Goal: Task Accomplishment & Management: Use online tool/utility

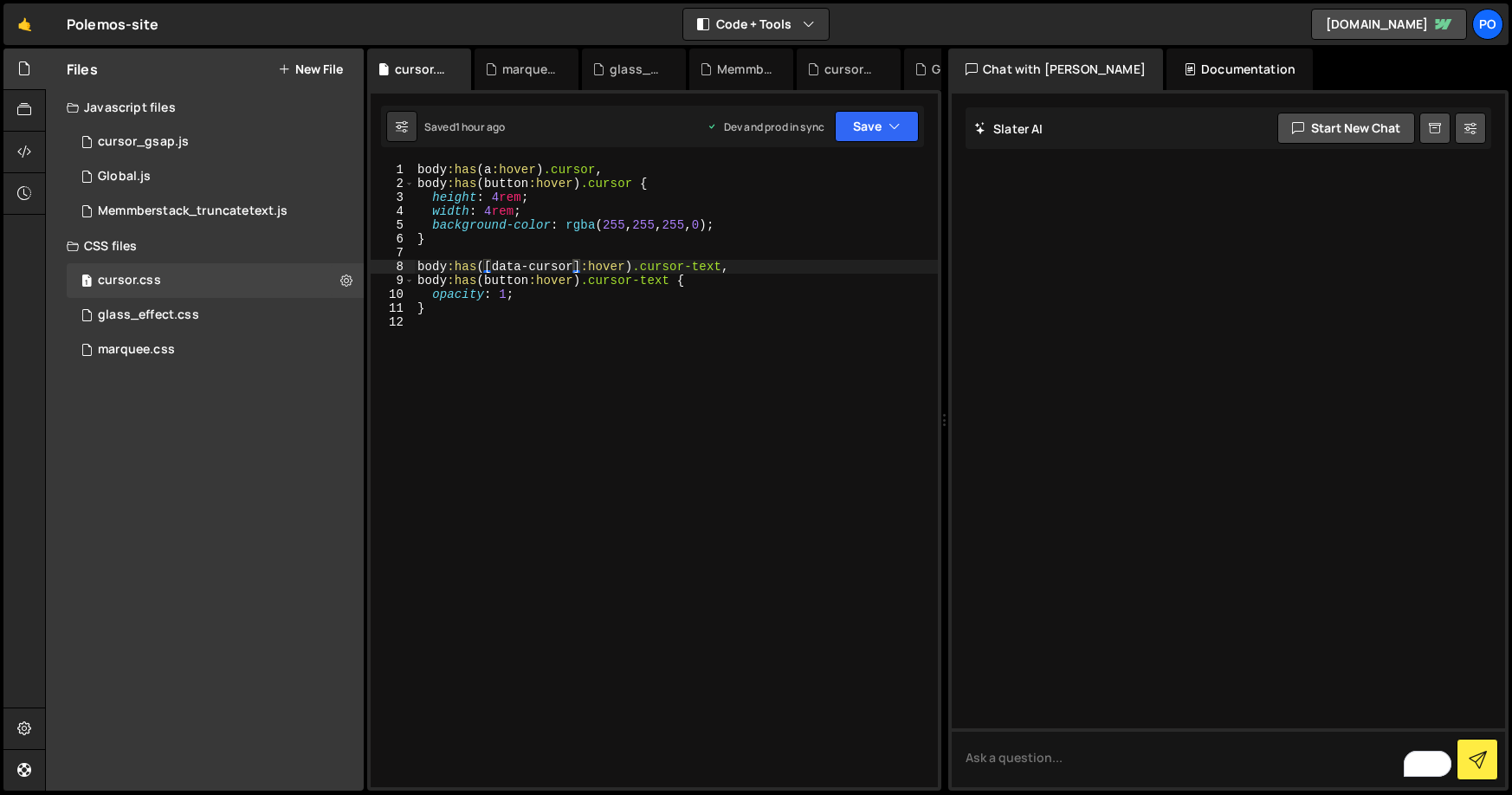
scroll to position [0, 11]
click at [317, 62] on button "New File" at bounding box center [310, 70] width 65 height 14
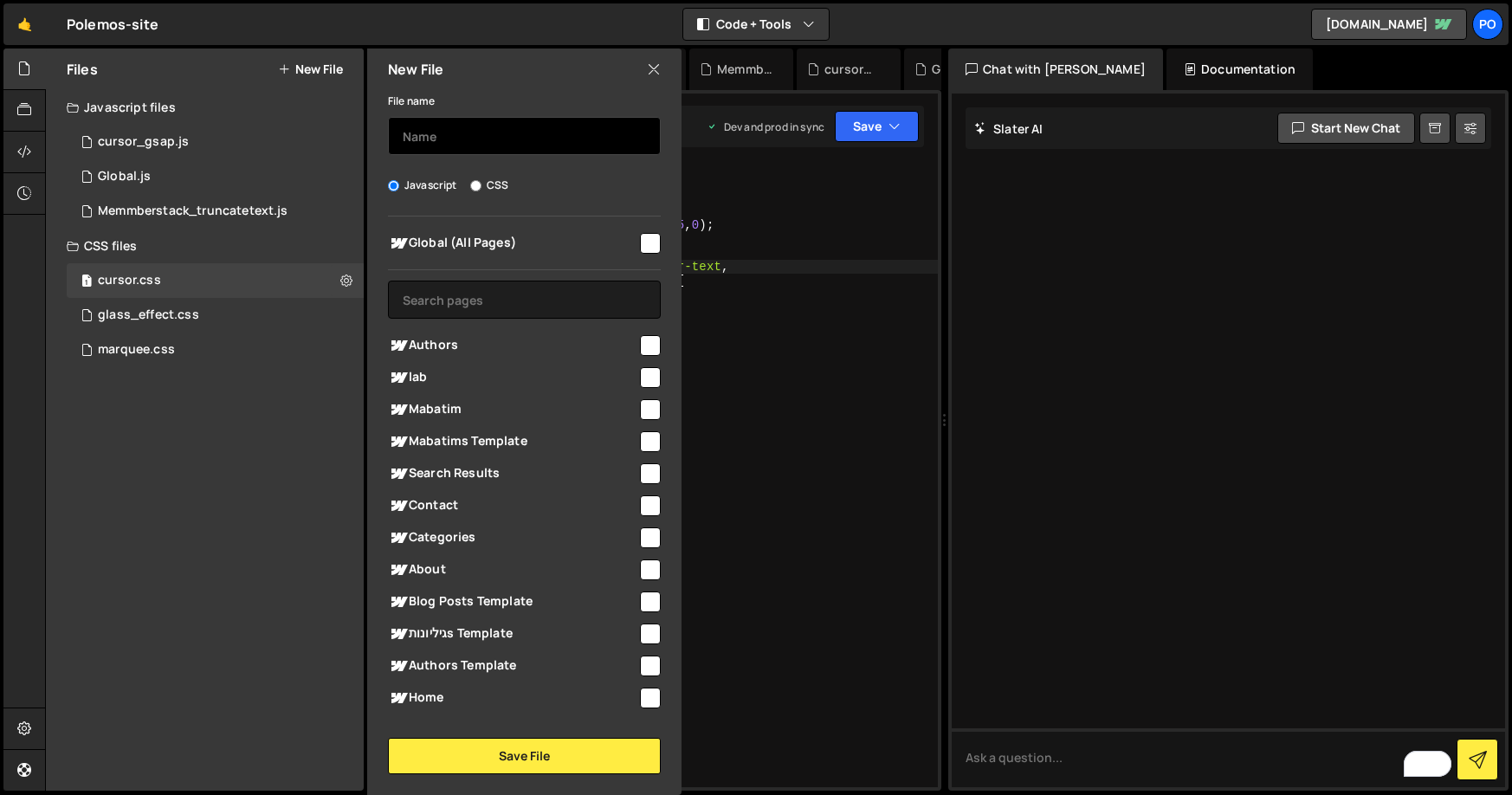
click at [454, 133] on input "text" at bounding box center [524, 135] width 273 height 38
type input "Memmberstack_textToSpeach"
click at [640, 245] on input "checkbox" at bounding box center [650, 242] width 20 height 20
checkbox input "true"
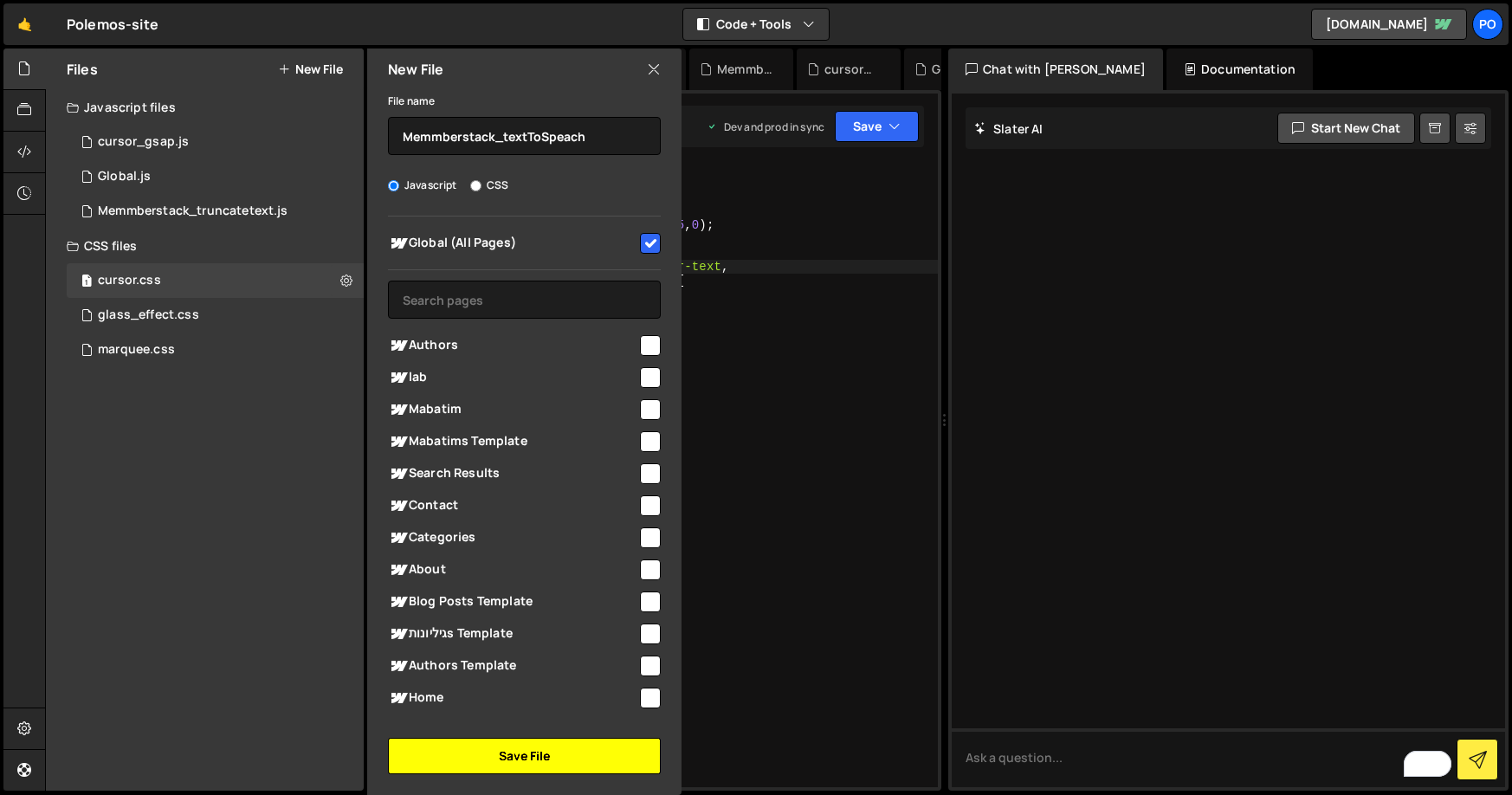
click at [482, 746] on button "Save File" at bounding box center [524, 756] width 273 height 37
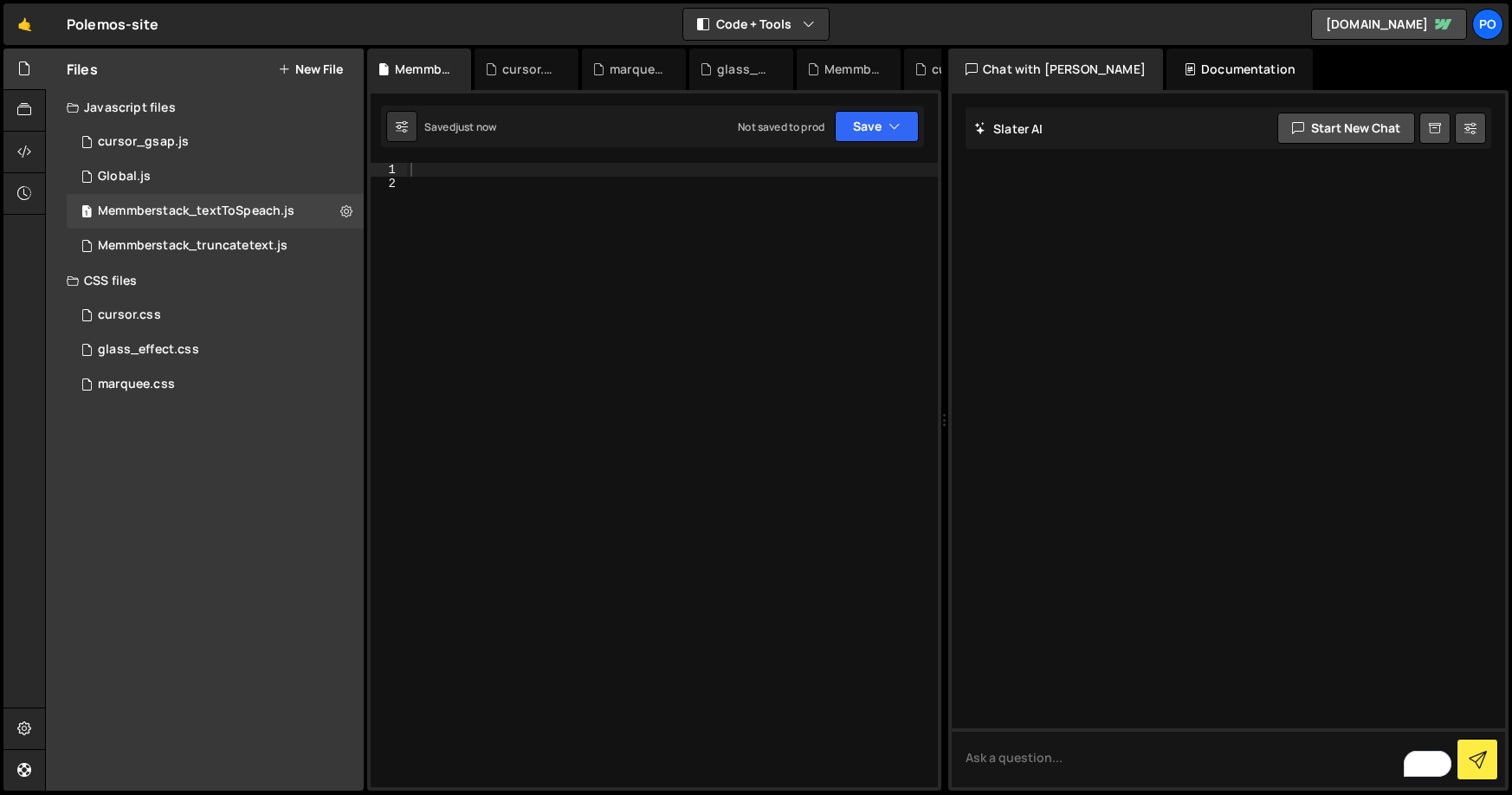
click at [447, 184] on div at bounding box center [673, 489] width 531 height 652
click at [444, 173] on div at bounding box center [673, 489] width 531 height 652
paste textarea "</script>"
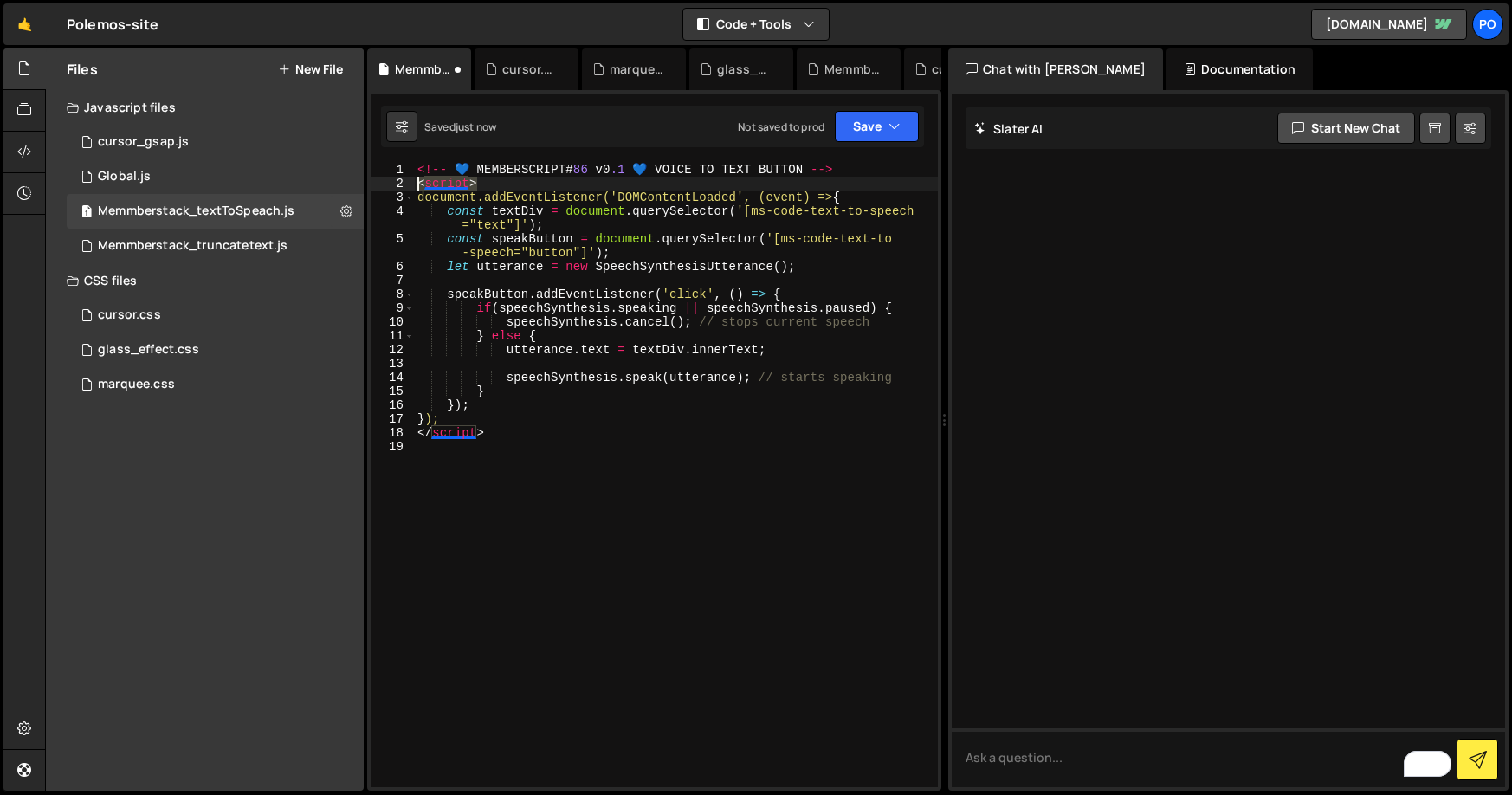
drag, startPoint x: 495, startPoint y: 182, endPoint x: 394, endPoint y: 188, distance: 101.2
click at [394, 188] on div "</script> 1 2 3 4 5 6 7 8 9 10 11 12 13 14 15 16 17 18 19 <!-- 💙 MEMBERSCRIPT #…" at bounding box center [654, 475] width 568 height 625
type textarea "<script>"
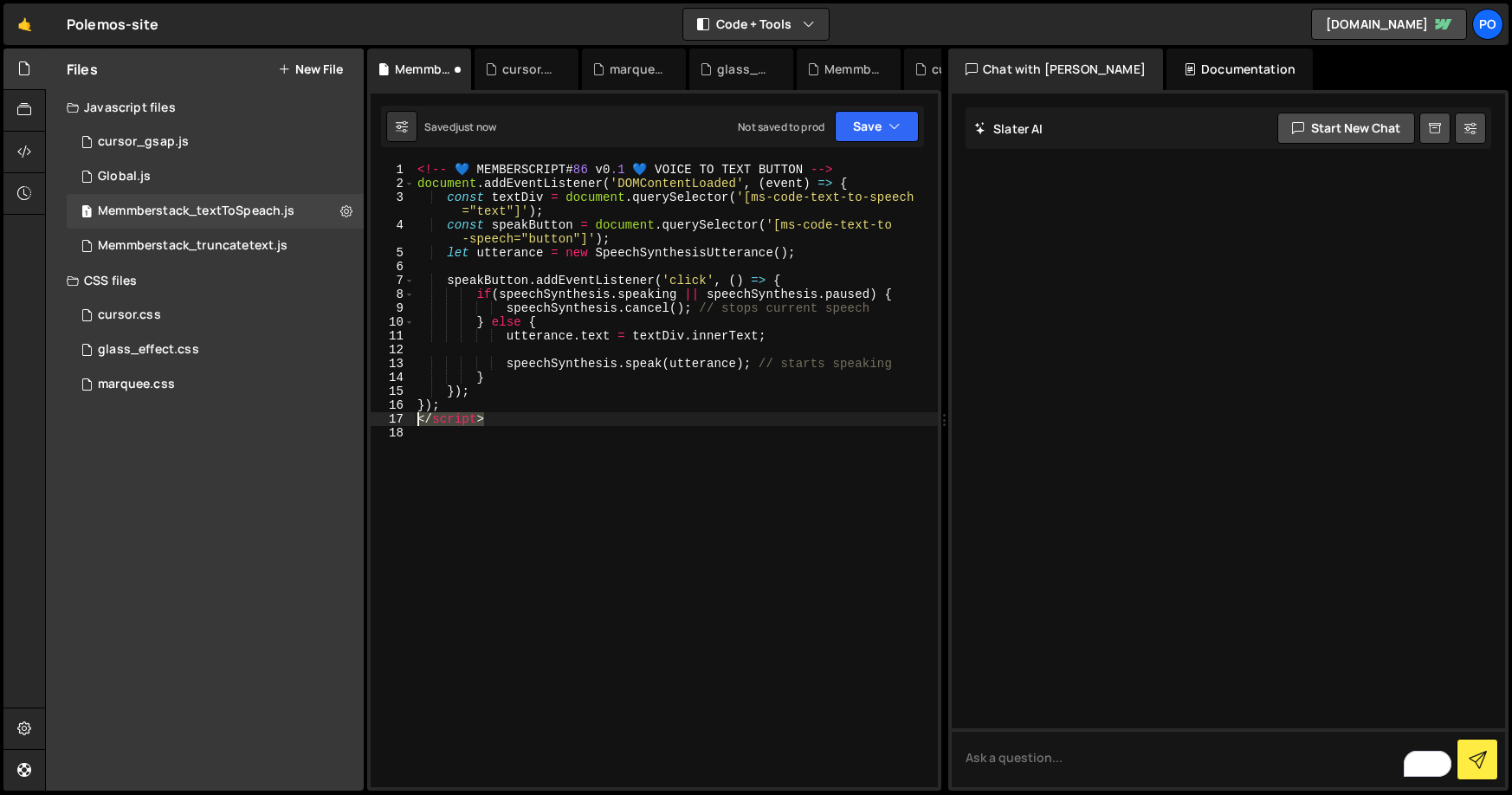
drag, startPoint x: 492, startPoint y: 422, endPoint x: 388, endPoint y: 413, distance: 104.4
click at [388, 413] on div "<!-- 💙 MEMBERSCRIPT #86 v0.1 💙 VOICE TO TEXT BUTTON --> 1 2 3 4 5 6 7 8 9 10 11…" at bounding box center [654, 475] width 568 height 625
type textarea "</script>"
type textarea "});"
click at [895, 120] on icon "button" at bounding box center [895, 126] width 12 height 17
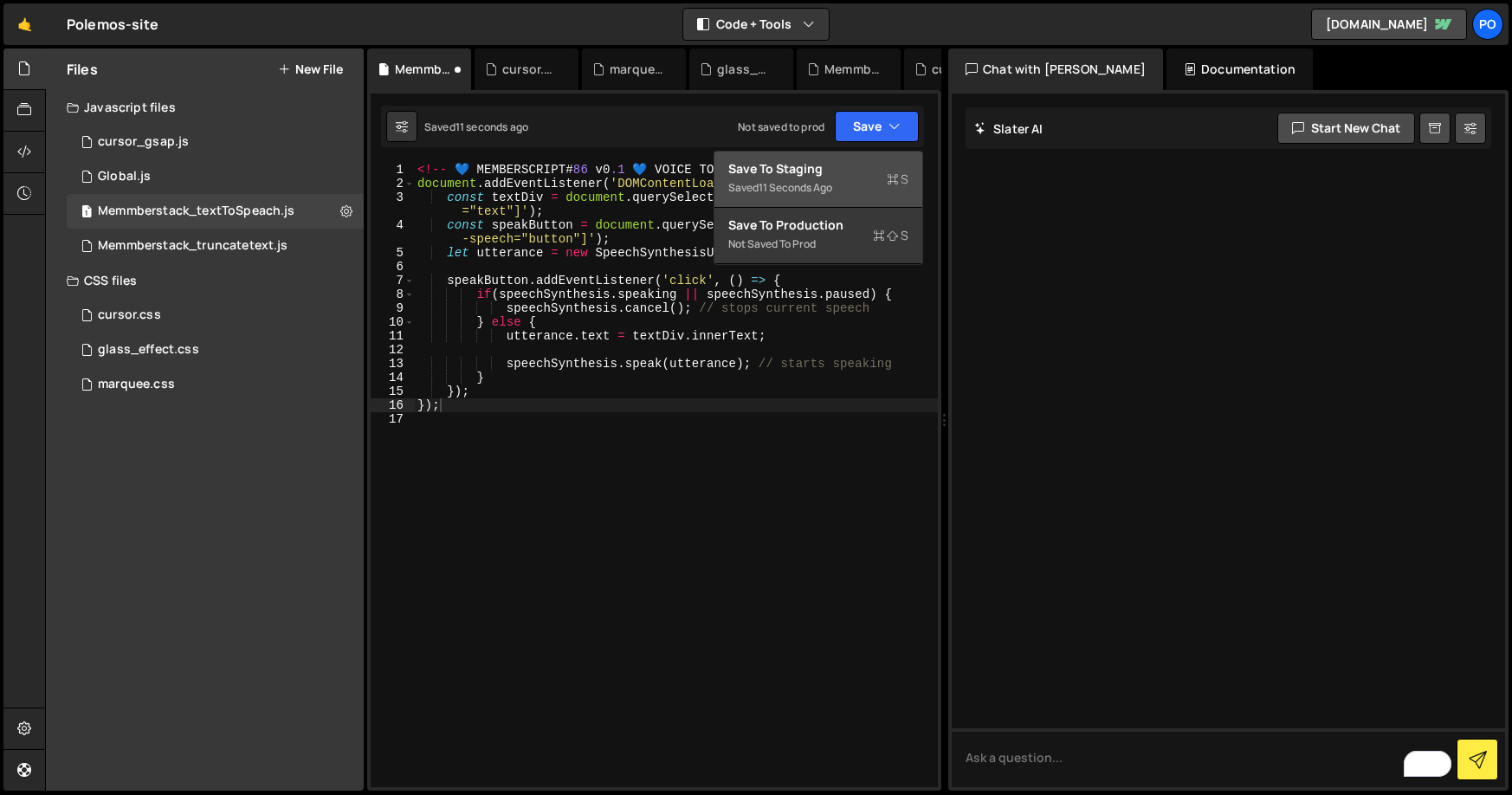
click at [813, 166] on div "Save to Staging S" at bounding box center [818, 168] width 180 height 17
